Goal: Task Accomplishment & Management: Complete application form

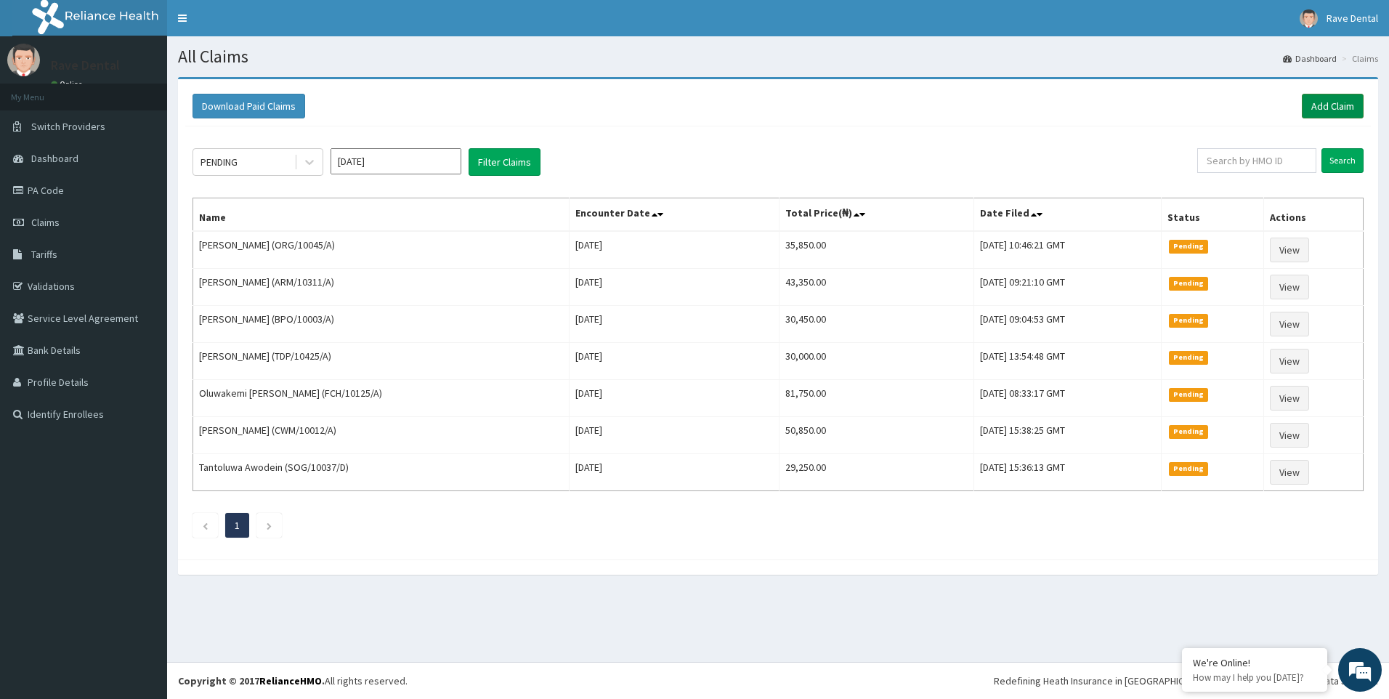
click at [1332, 108] on link "Add Claim" at bounding box center [1333, 106] width 62 height 25
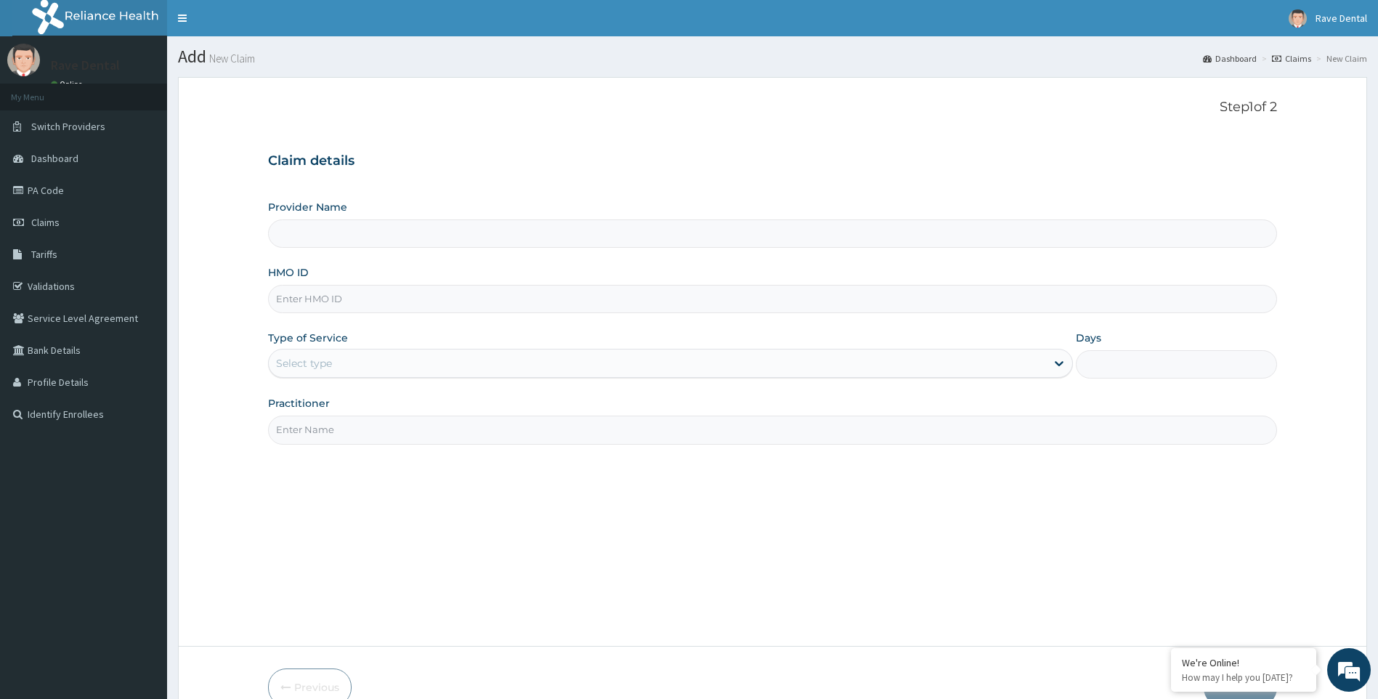
click at [316, 304] on input "HMO ID" at bounding box center [773, 299] width 1010 height 28
type input "Rave Dental Clinic -OGBA"
type input "FCL/10008/A"
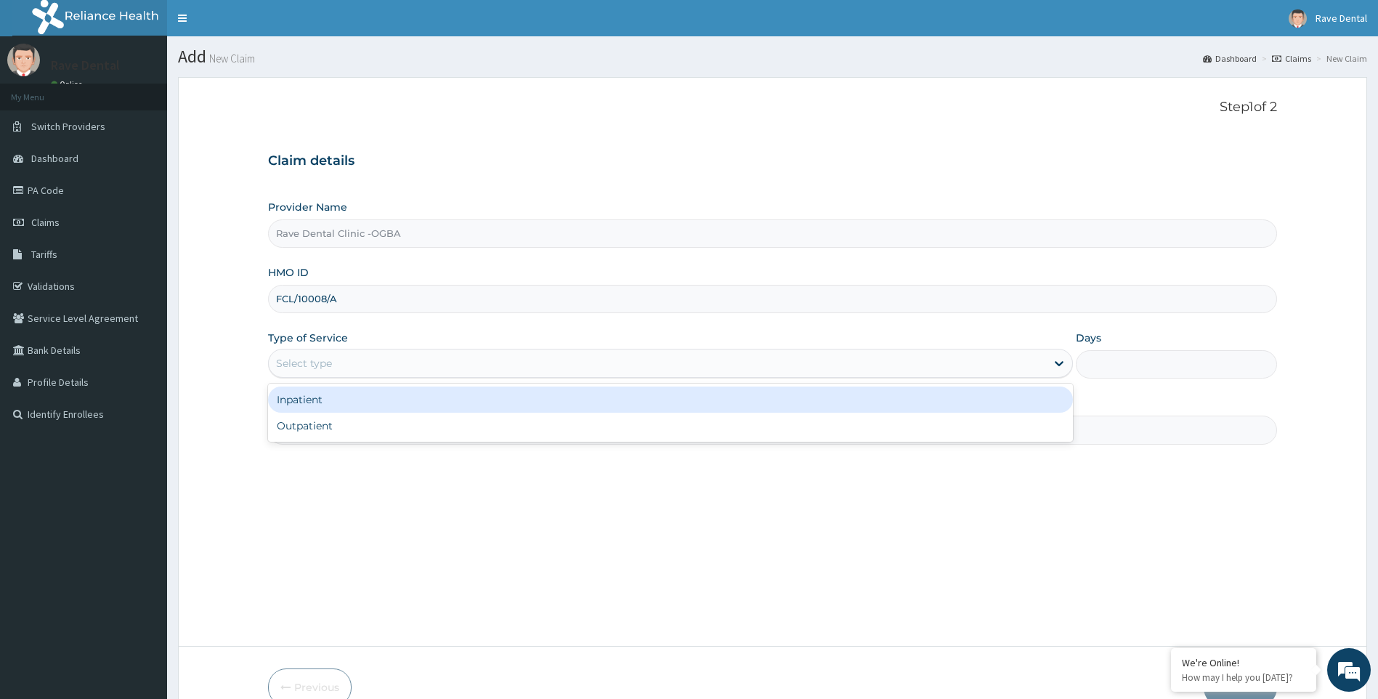
click at [374, 354] on div "Select type" at bounding box center [658, 363] width 778 height 23
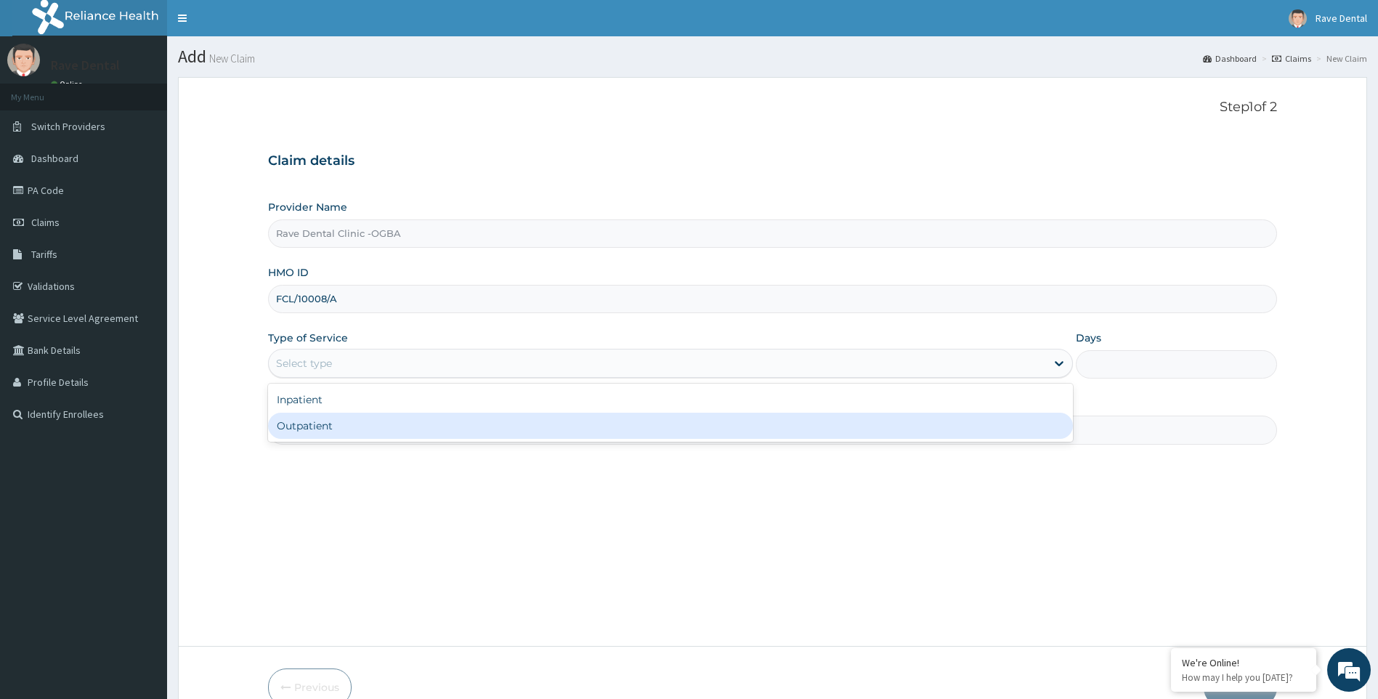
click at [373, 425] on div "Outpatient" at bounding box center [671, 426] width 806 height 26
type input "1"
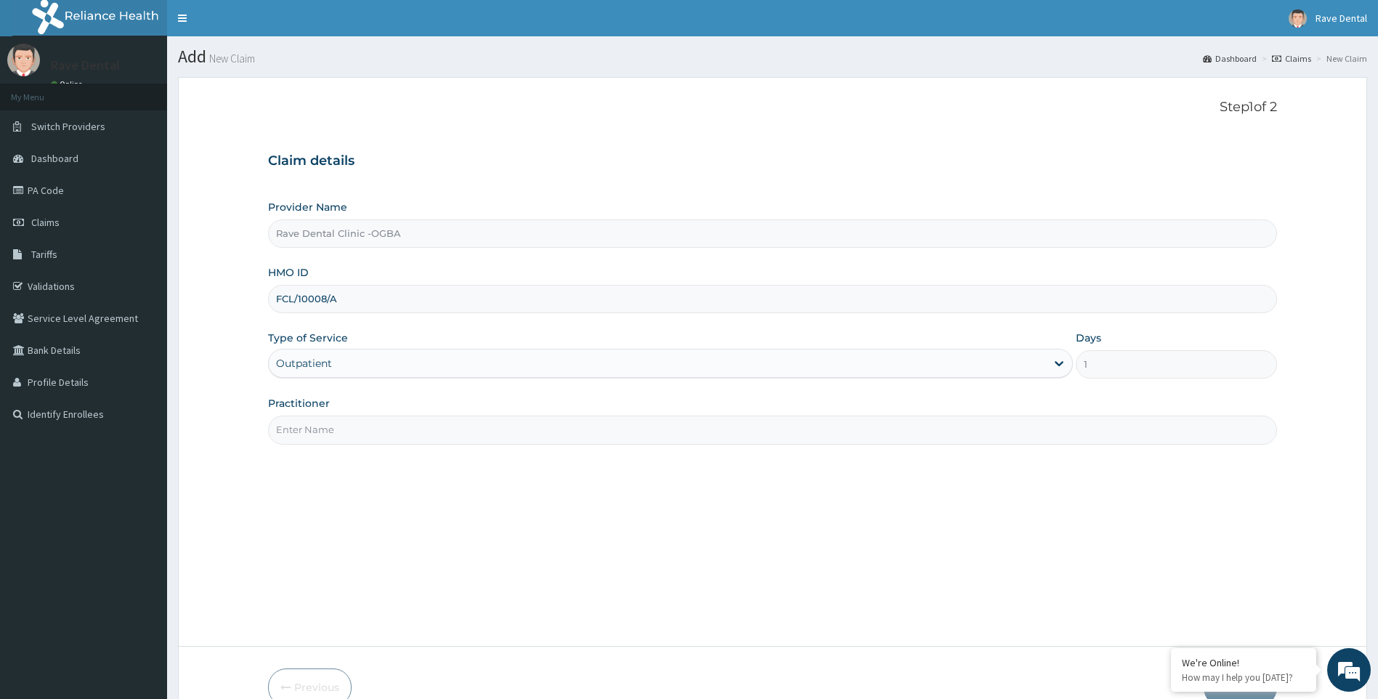
click at [455, 434] on input "Practitioner" at bounding box center [773, 430] width 1010 height 28
type input "DR OWOYEMI"
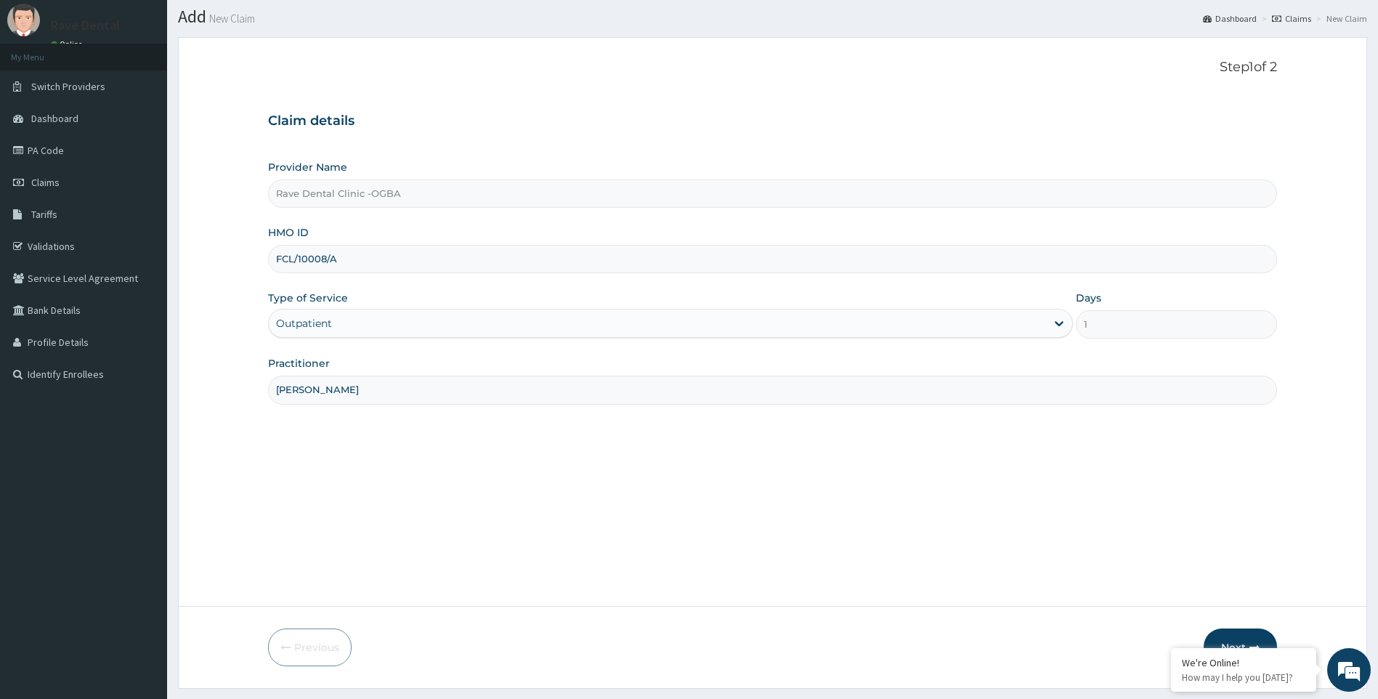
scroll to position [78, 0]
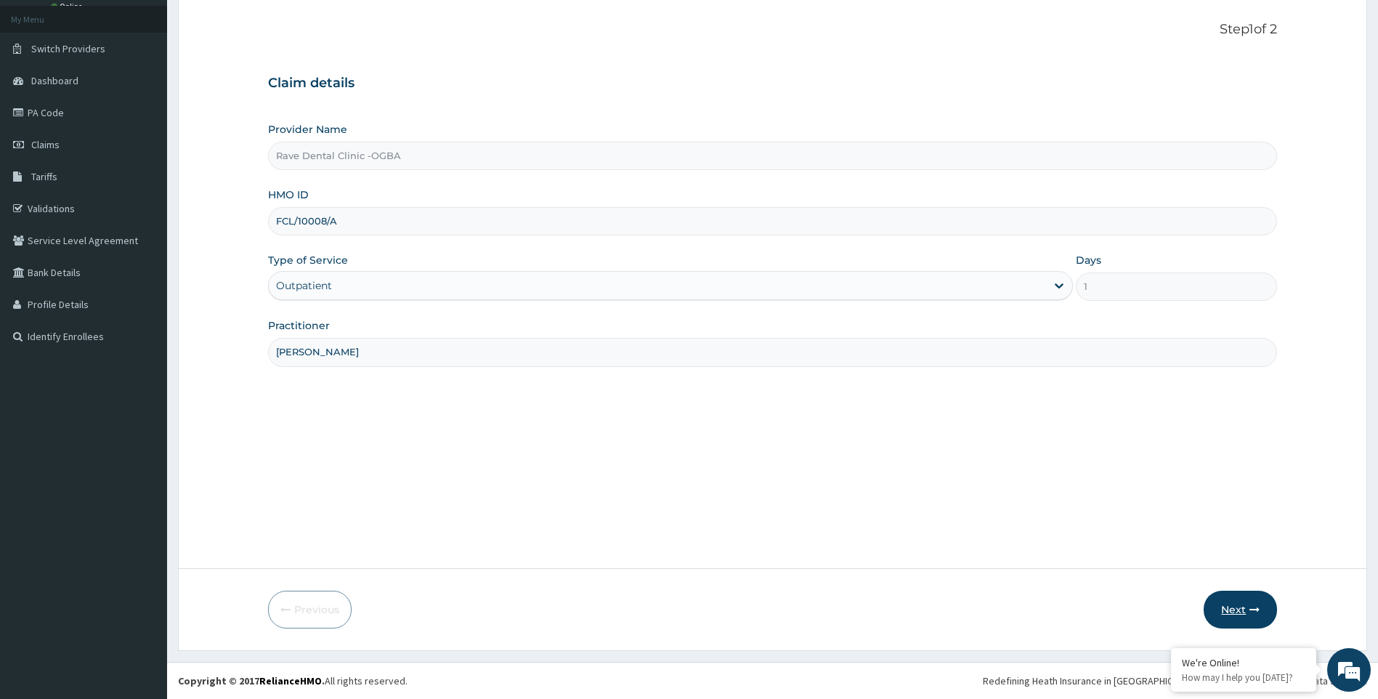
click at [1244, 604] on button "Next" at bounding box center [1240, 610] width 73 height 38
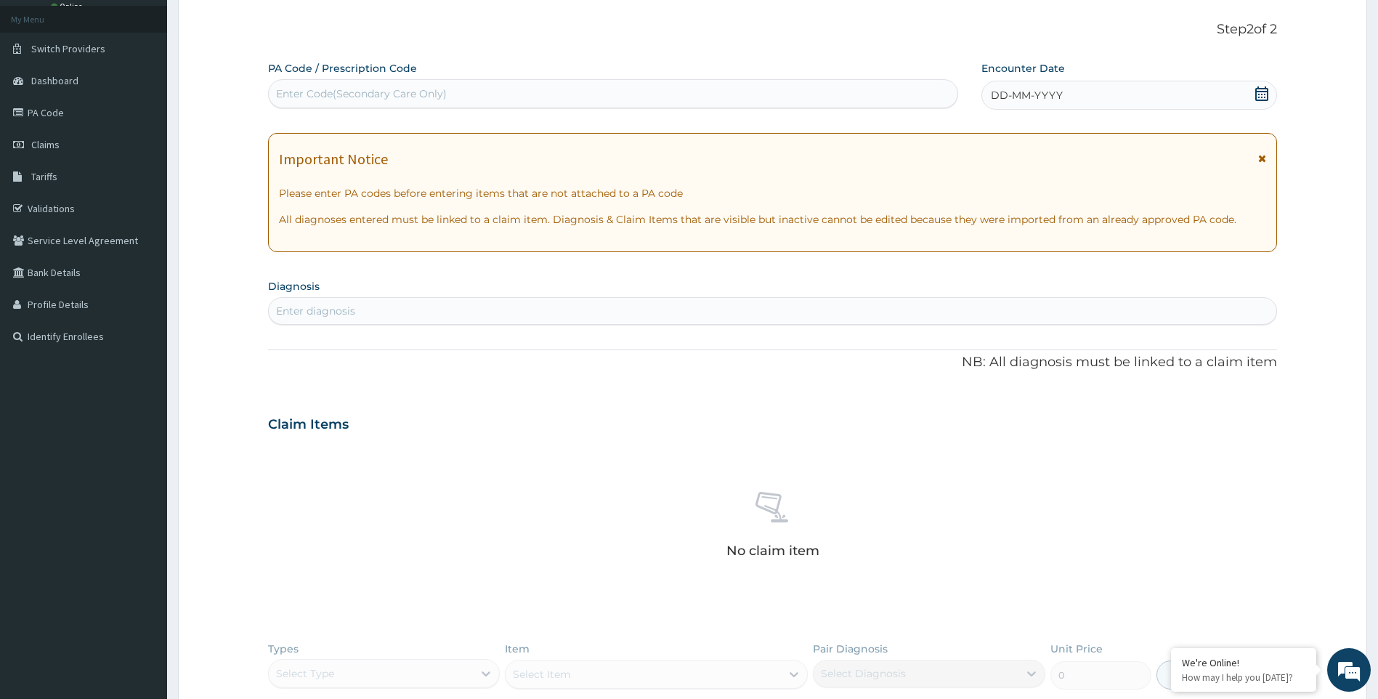
click at [294, 97] on div "Enter Code(Secondary Care Only)" at bounding box center [361, 93] width 171 height 15
click at [65, 119] on link "PA Code" at bounding box center [83, 113] width 167 height 32
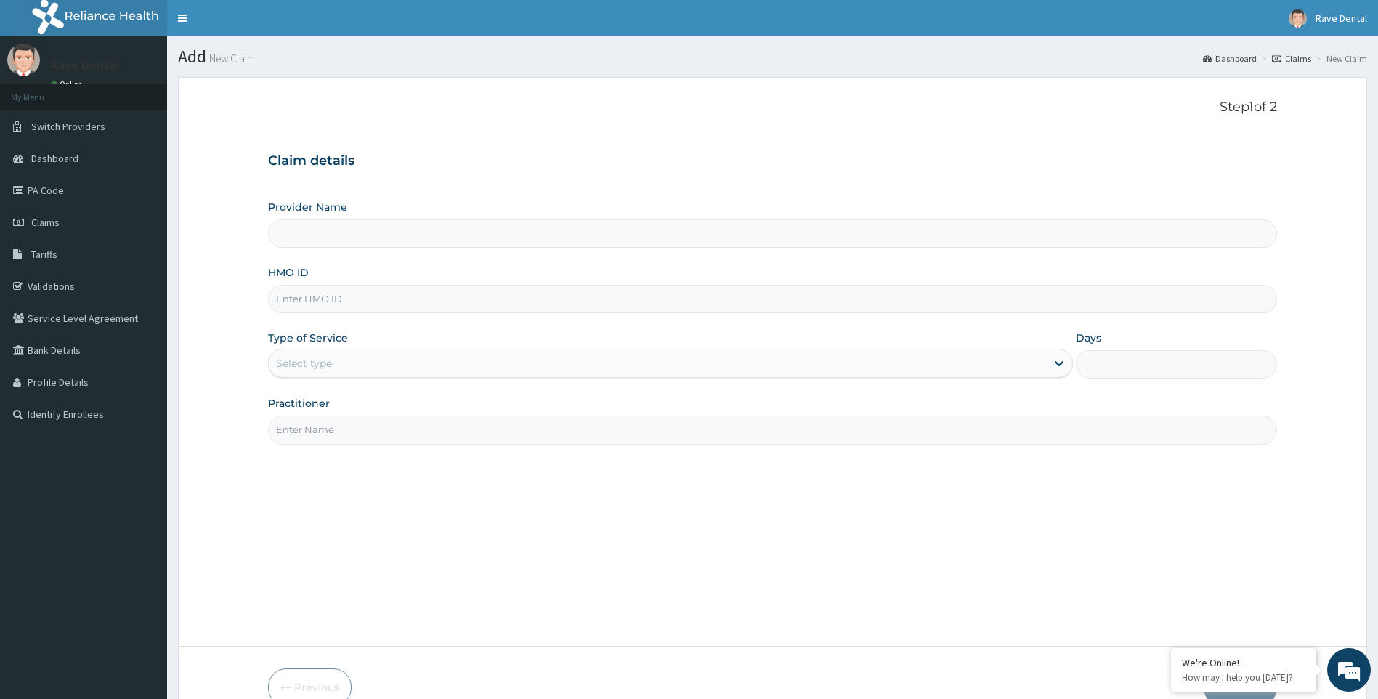
click at [340, 298] on input "HMO ID" at bounding box center [773, 299] width 1010 height 28
type input "FCL/10008/A"
click at [374, 367] on div "Select type" at bounding box center [658, 363] width 778 height 23
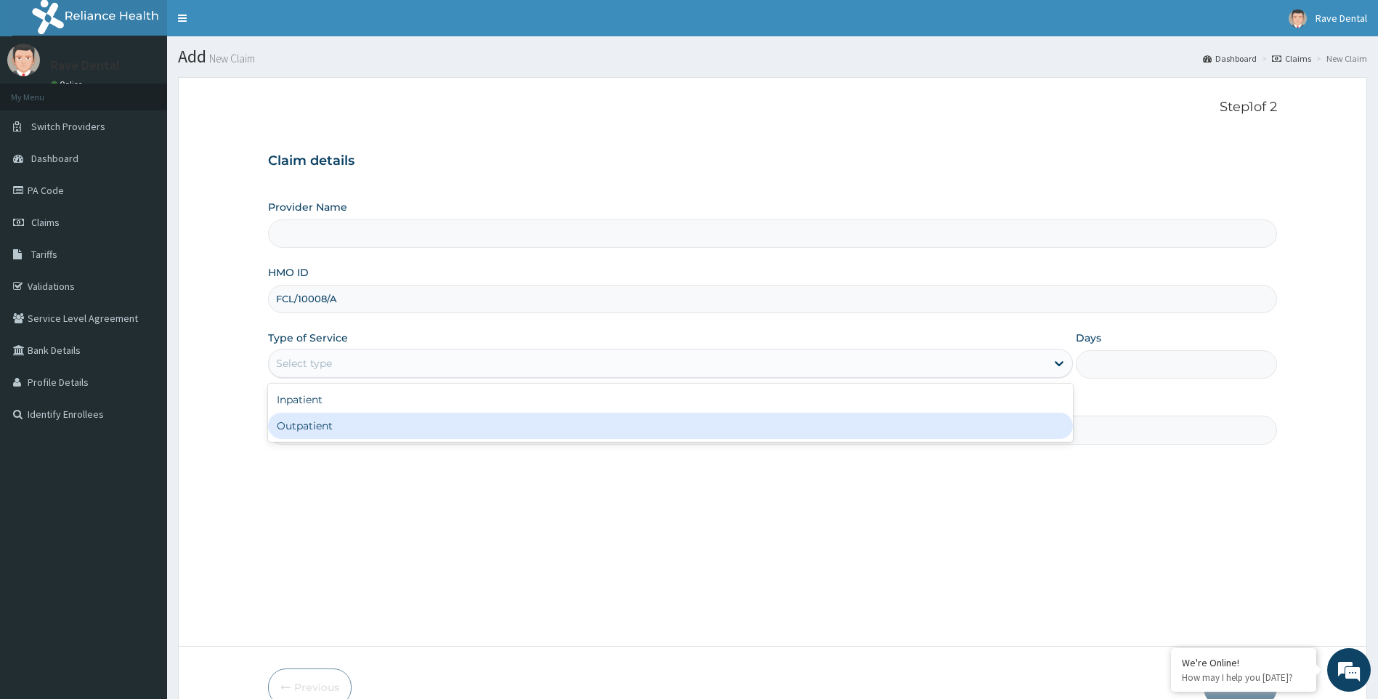
click at [379, 420] on div "Outpatient" at bounding box center [671, 426] width 806 height 26
type input "1"
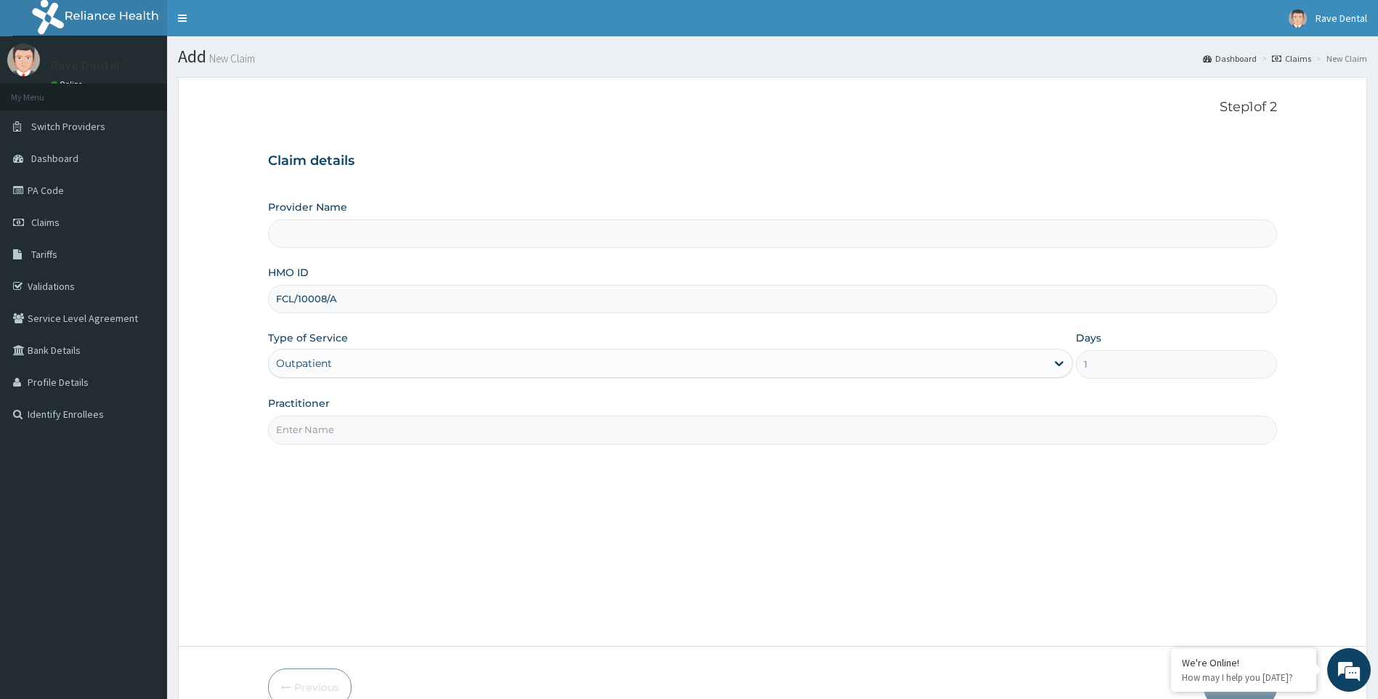
click at [379, 416] on input "Practitioner" at bounding box center [773, 430] width 1010 height 28
type input "Rave Dental Clinic -OGBA"
type input "DR OWOYEMI"
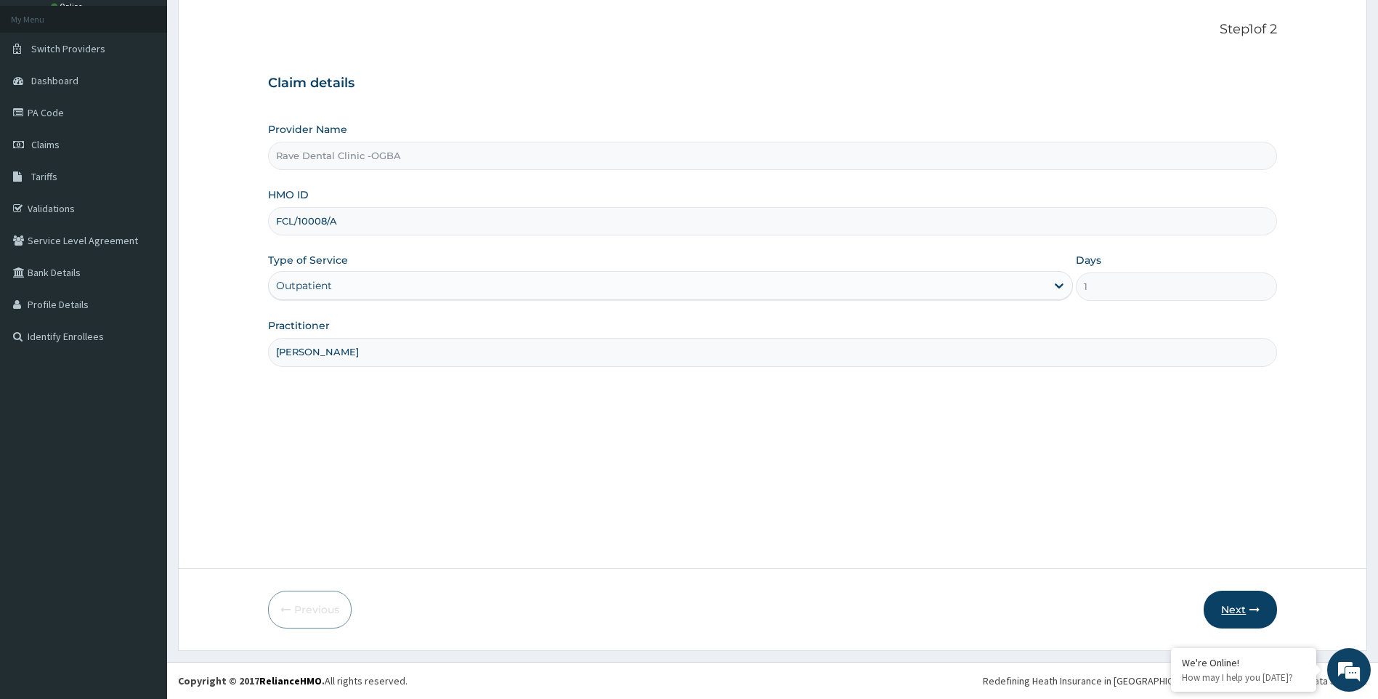
click at [1247, 599] on button "Next" at bounding box center [1240, 610] width 73 height 38
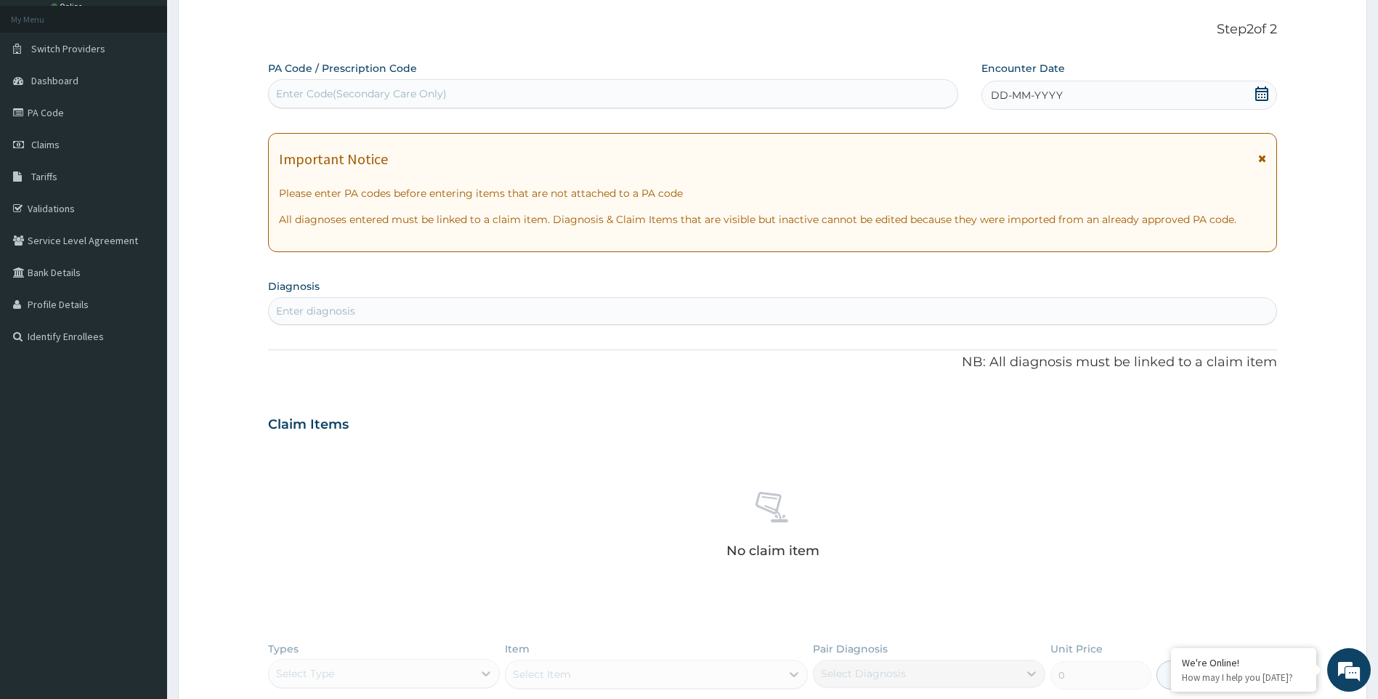
click at [303, 100] on div "Enter Code(Secondary Care Only)" at bounding box center [361, 93] width 171 height 15
type input "PA/4EA91F"
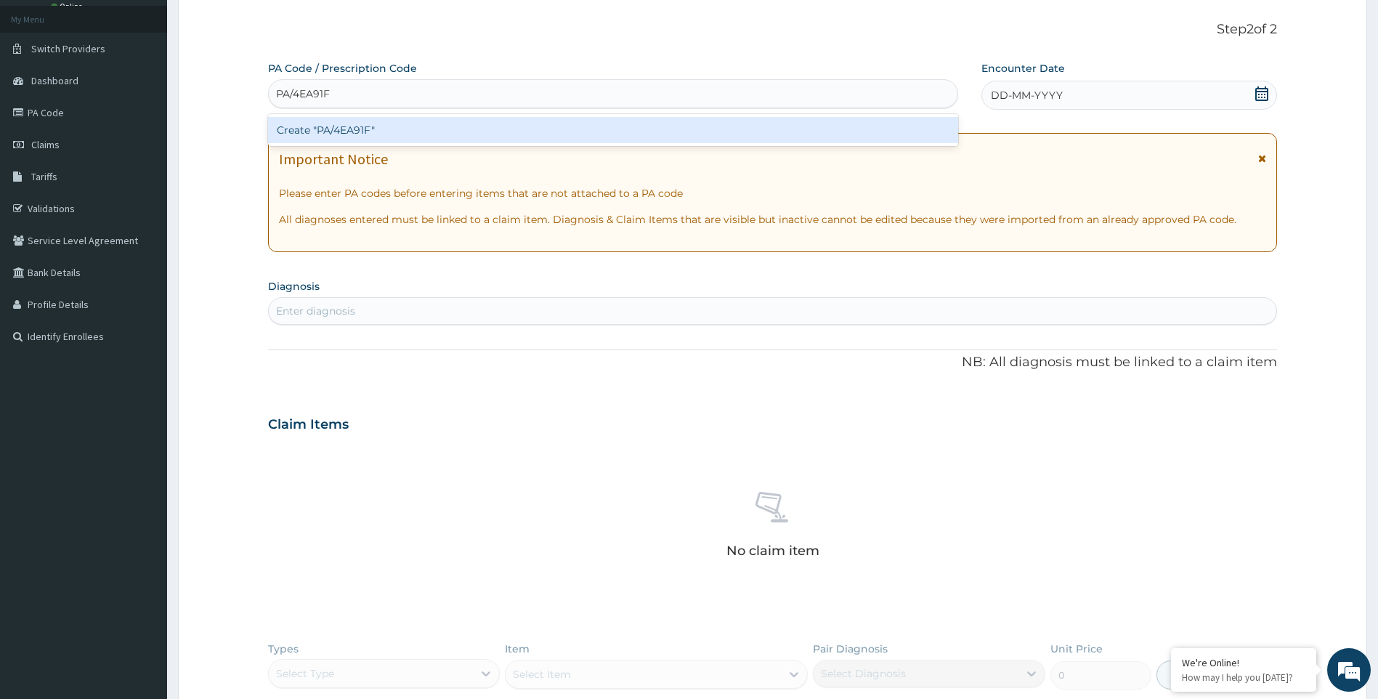
click at [331, 135] on div "Create "PA/4EA91F"" at bounding box center [613, 130] width 690 height 26
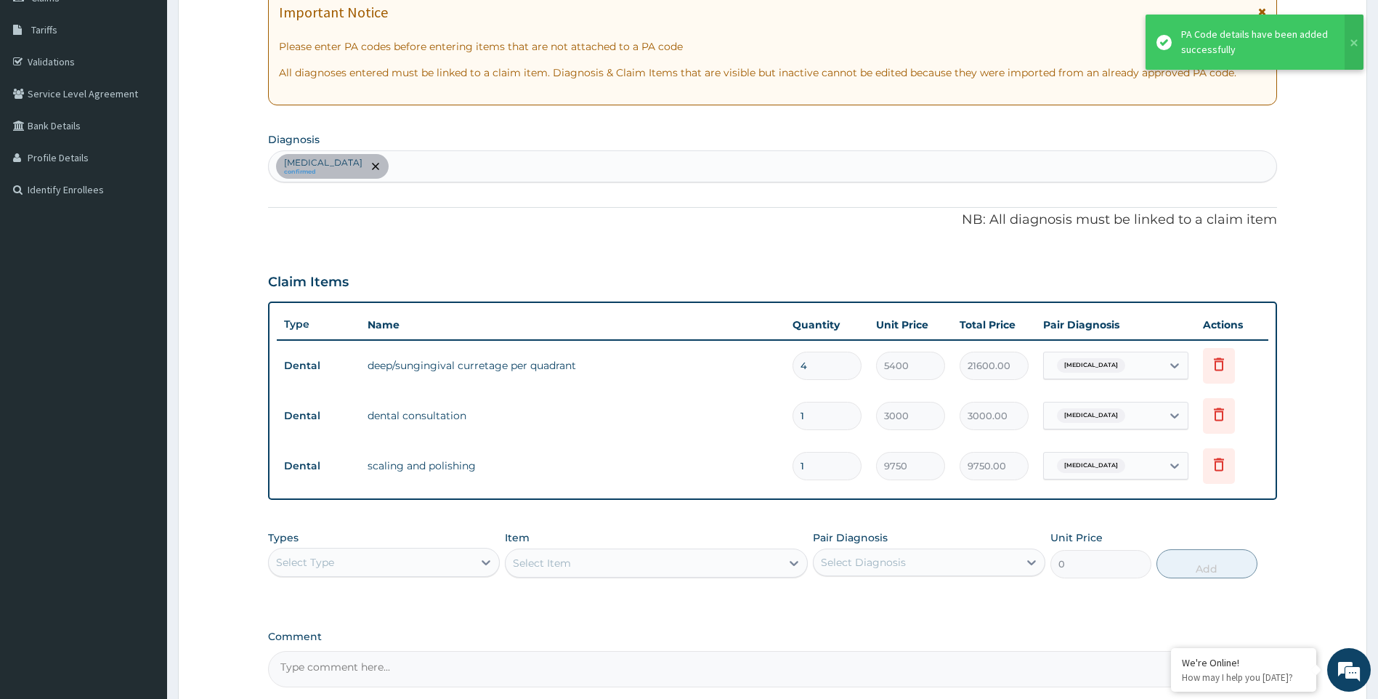
scroll to position [365, 0]
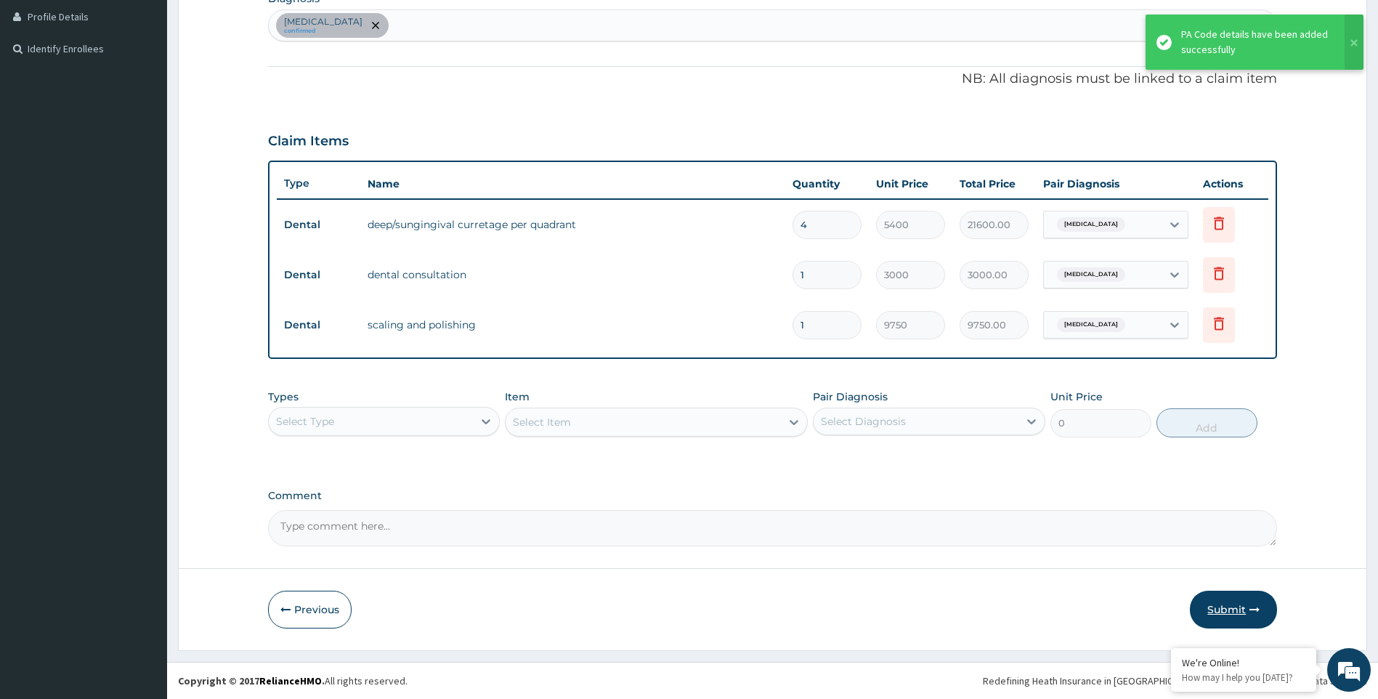
click at [1247, 612] on button "Submit" at bounding box center [1233, 610] width 87 height 38
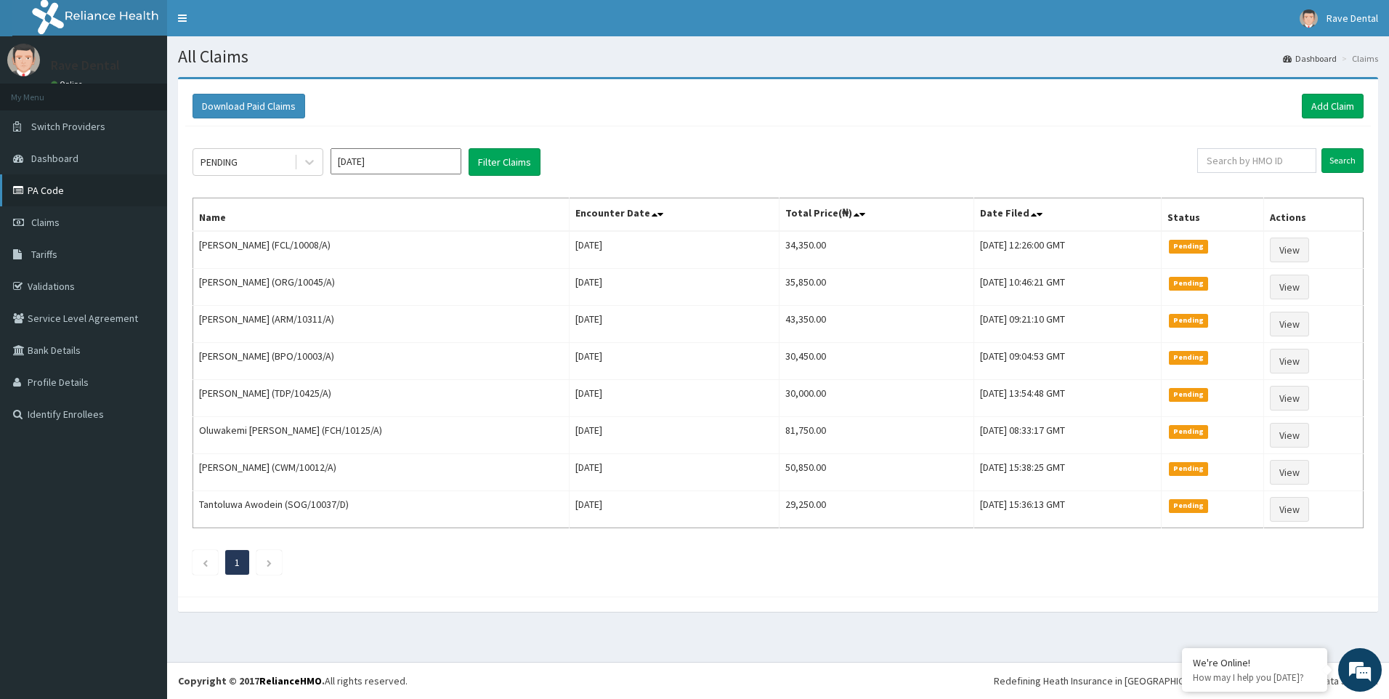
click at [69, 192] on link "PA Code" at bounding box center [83, 190] width 167 height 32
